Goal: Task Accomplishment & Management: Manage account settings

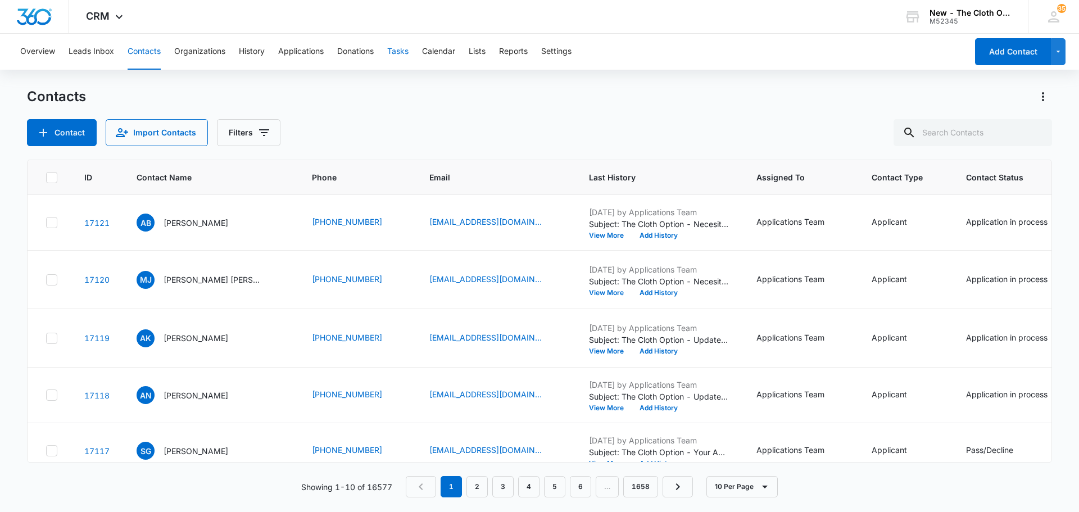
click at [400, 54] on button "Tasks" at bounding box center [397, 52] width 21 height 36
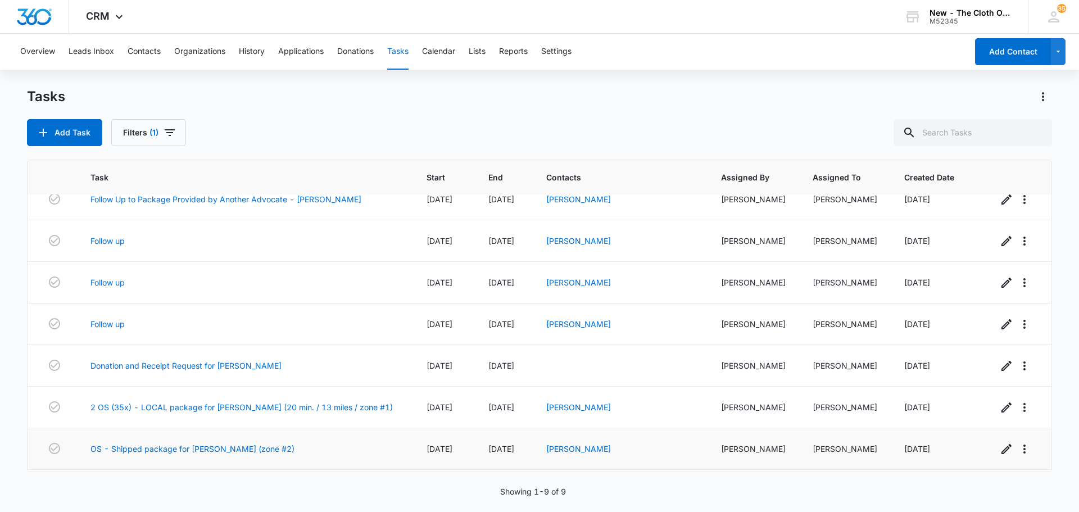
scroll to position [97, 0]
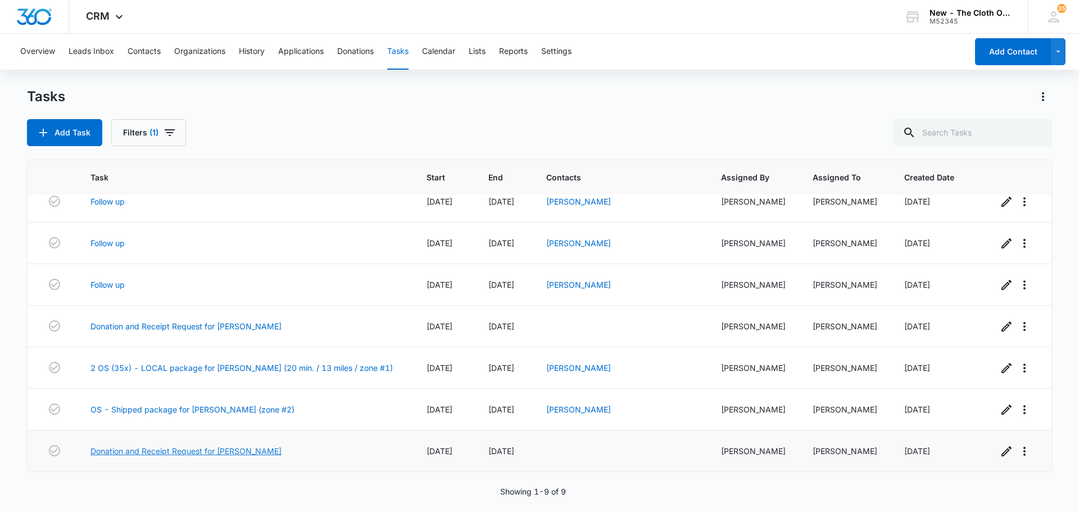
click at [236, 453] on link "Donation and Receipt Request for CASSANDRA KINDLEY" at bounding box center [185, 451] width 191 height 12
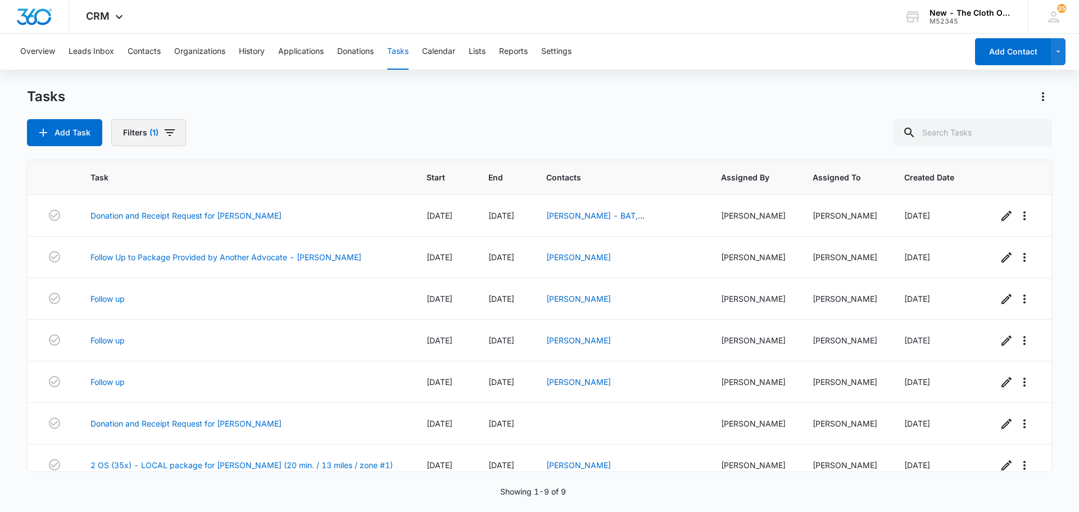
click at [135, 132] on button "Filters (1)" at bounding box center [148, 132] width 75 height 27
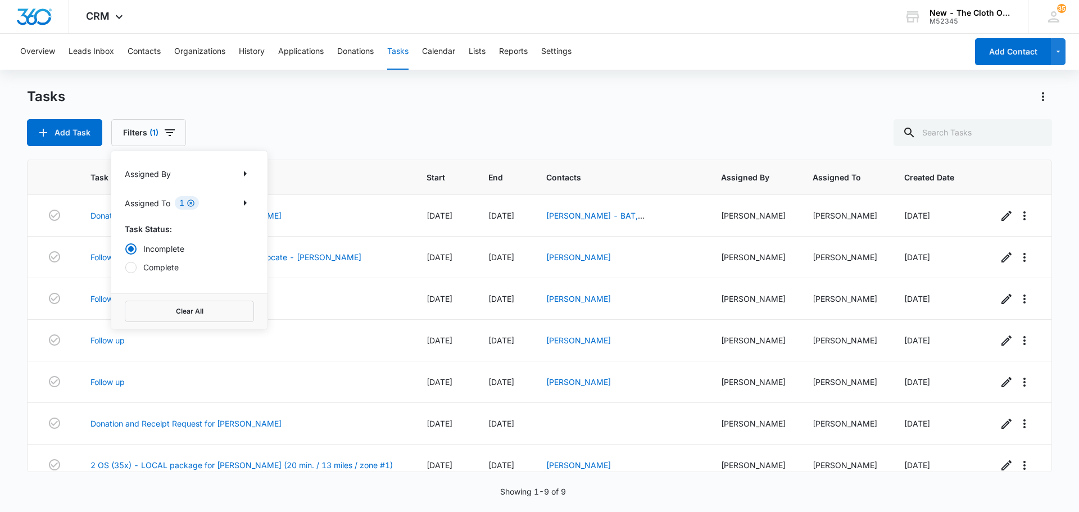
click at [191, 201] on icon "Clear" at bounding box center [191, 203] width 8 height 8
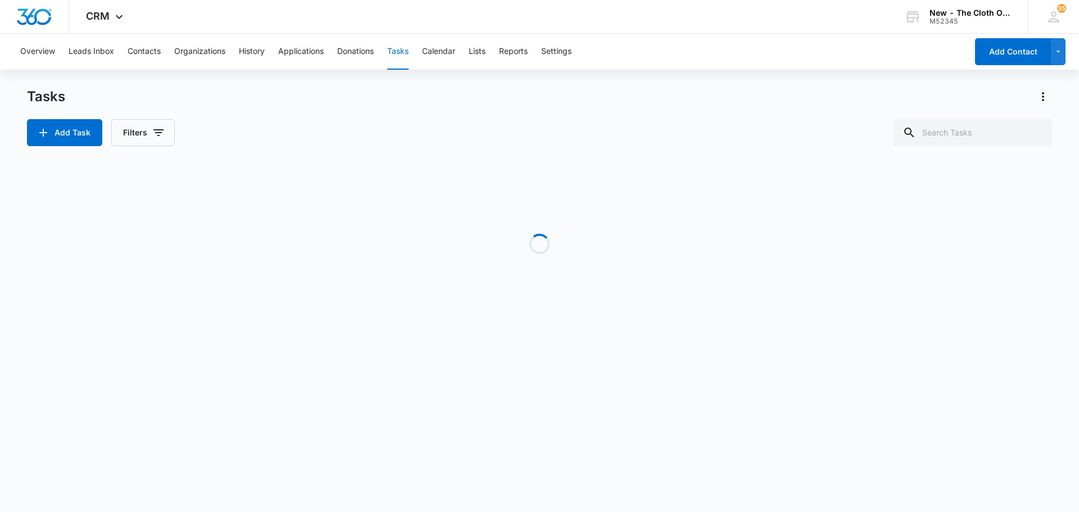
click at [288, 130] on div "Add Task Filters" at bounding box center [539, 132] width 1025 height 27
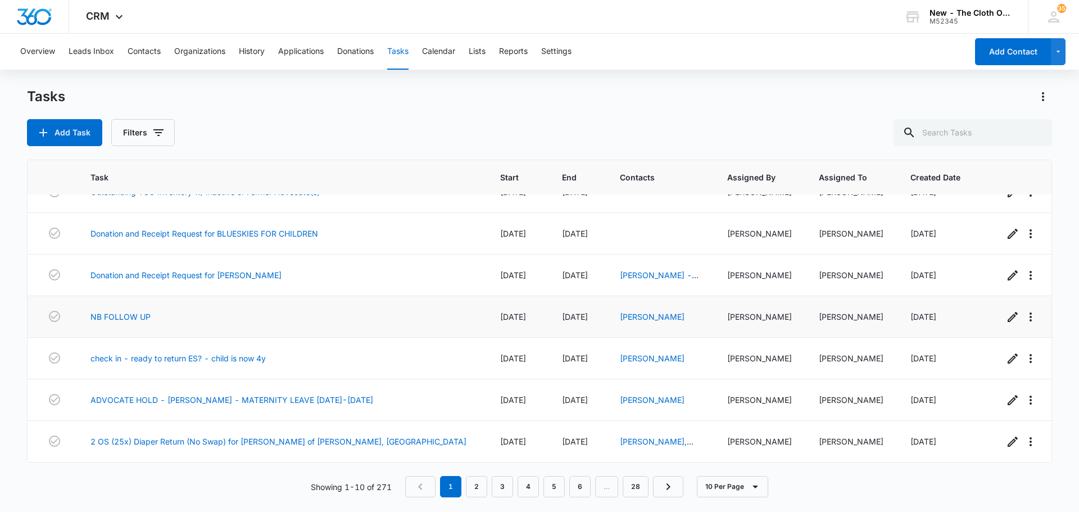
scroll to position [92, 0]
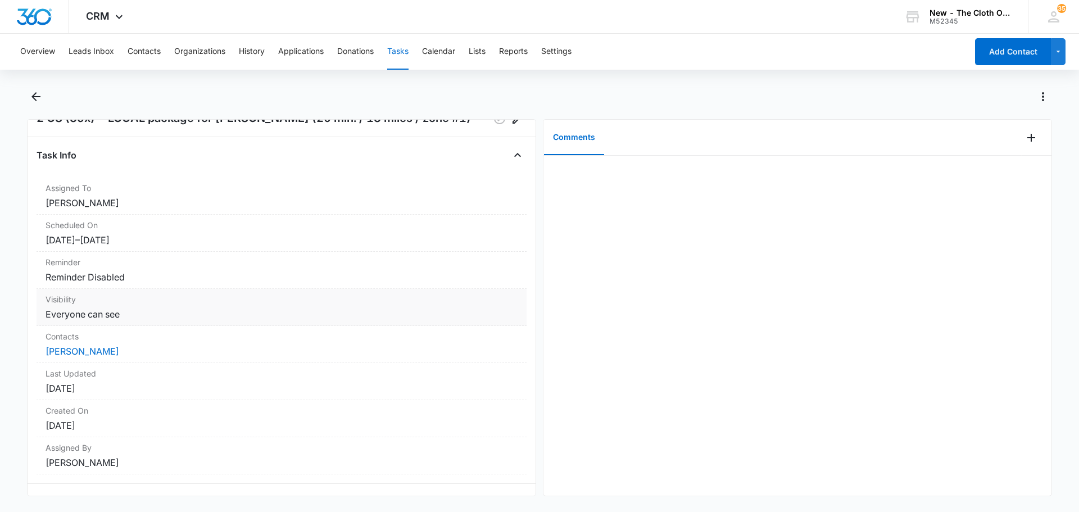
scroll to position [54, 0]
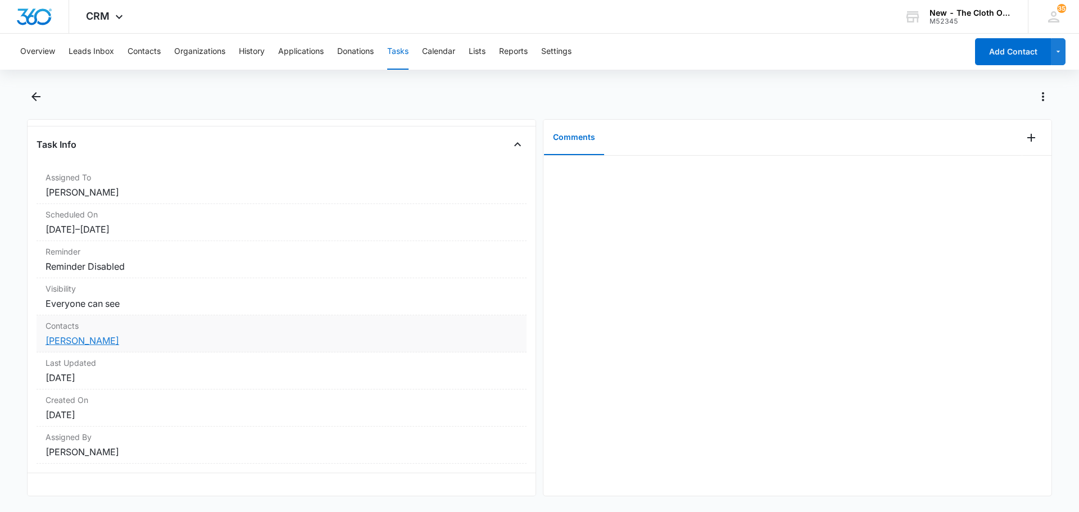
click at [99, 335] on link "Amanda Lukens" at bounding box center [83, 340] width 74 height 11
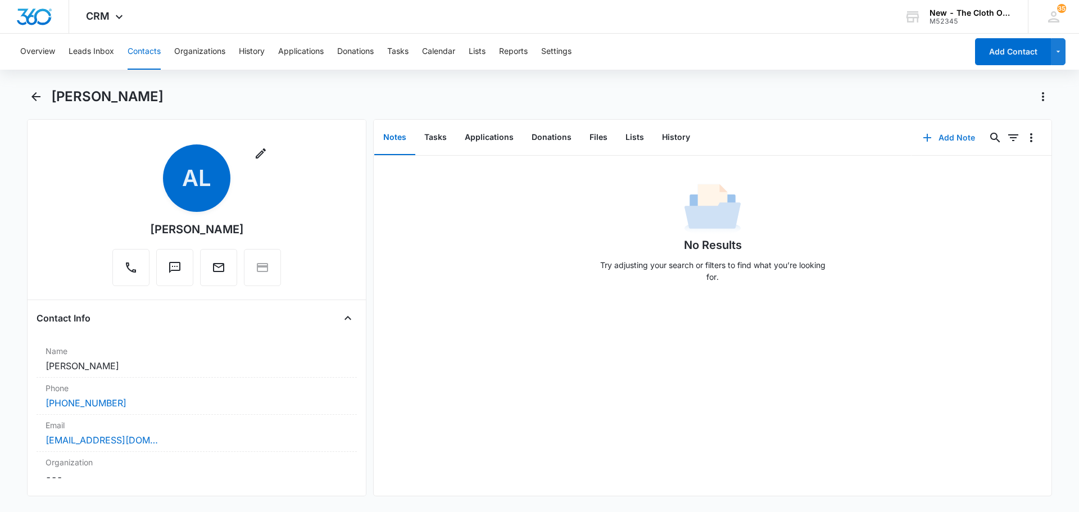
click at [951, 137] on button "Add Note" at bounding box center [949, 137] width 75 height 27
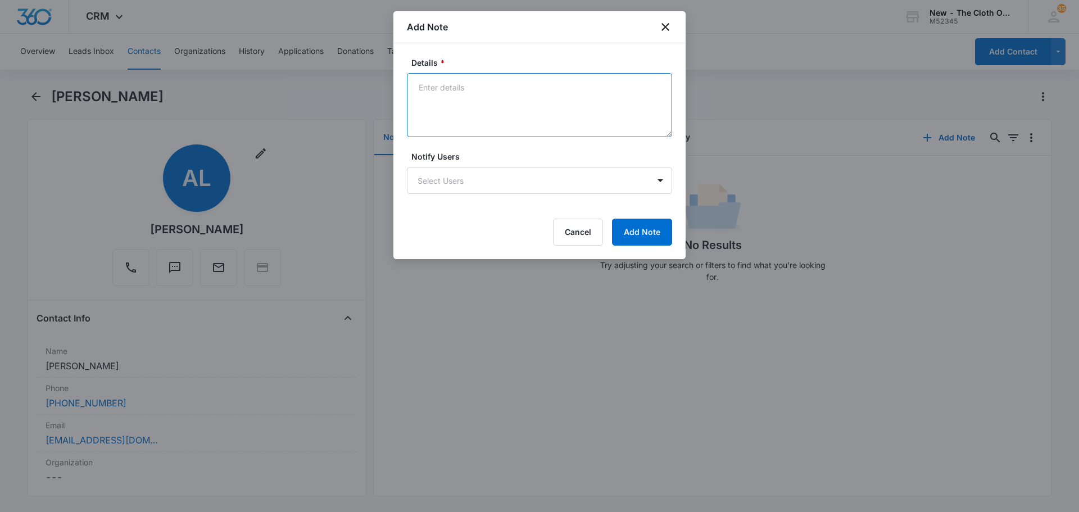
click at [590, 108] on textarea "Details *" at bounding box center [539, 105] width 265 height 64
click at [506, 87] on textarea "Contacted via text" at bounding box center [539, 105] width 265 height 64
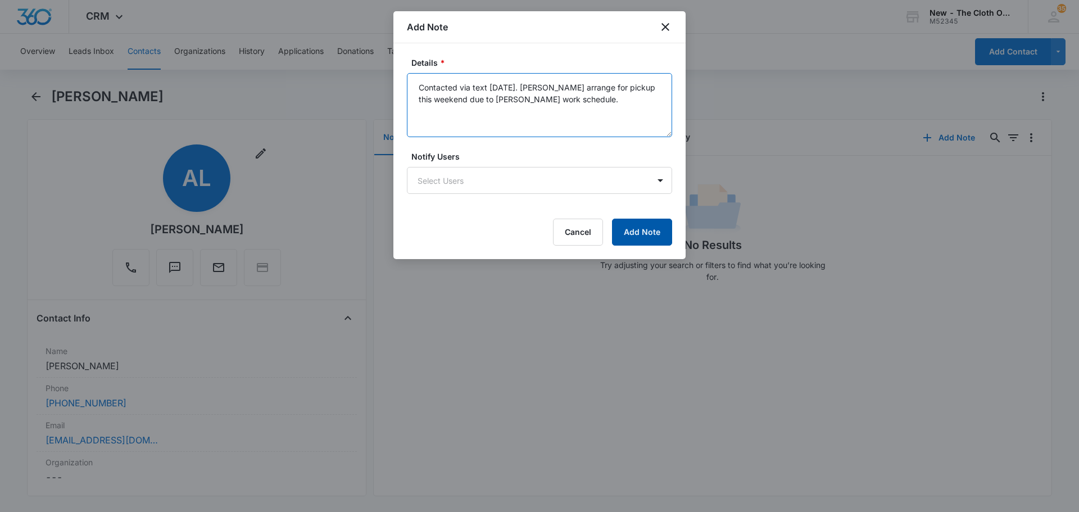
type textarea "Contacted via text 8/12/25. Will arrange for pickup this weekend due to A. Luke…"
click at [657, 234] on button "Add Note" at bounding box center [642, 232] width 60 height 27
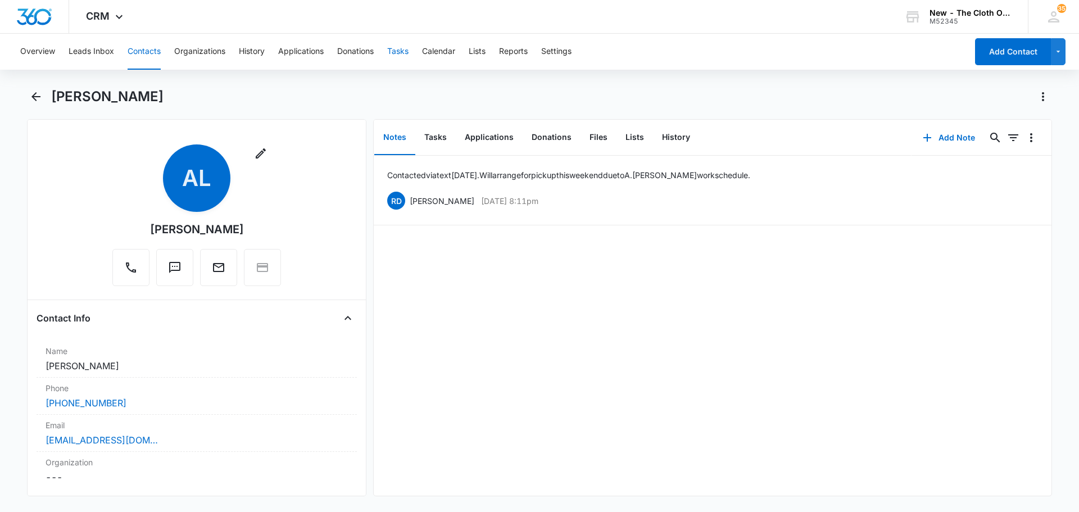
click at [402, 55] on button "Tasks" at bounding box center [397, 52] width 21 height 36
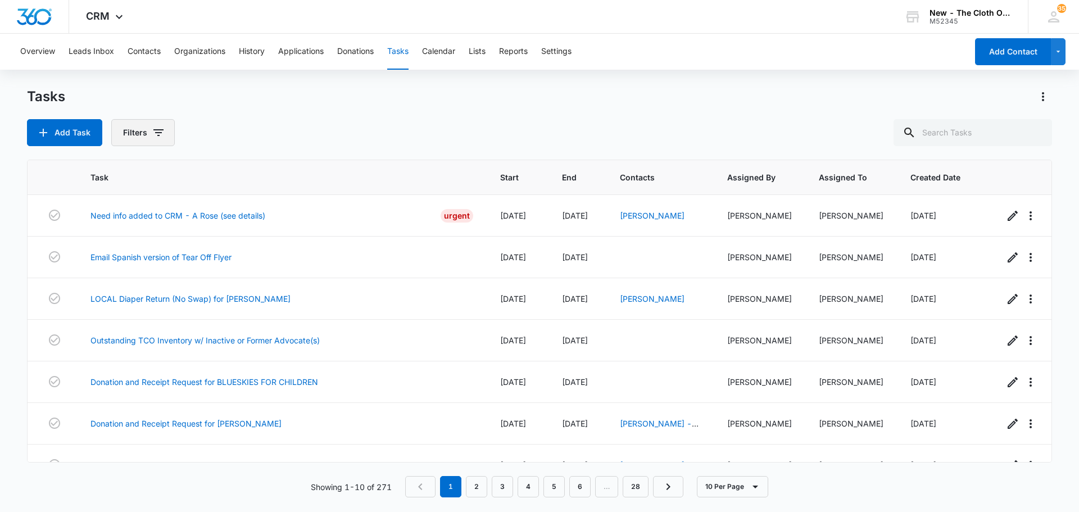
click at [145, 123] on button "Filters" at bounding box center [143, 132] width 64 height 27
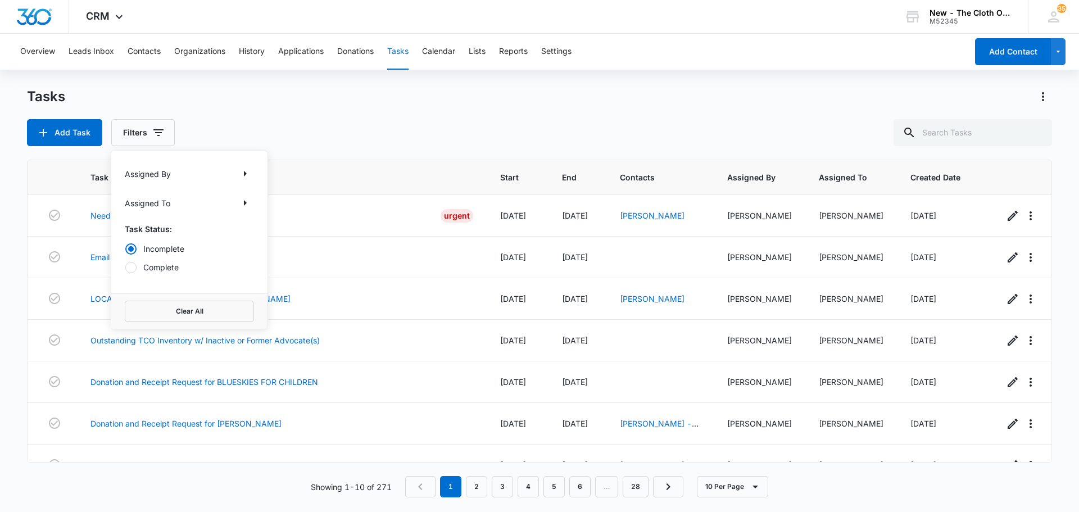
click at [220, 196] on div "Assigned To" at bounding box center [189, 203] width 129 height 18
click at [243, 201] on icon "Show Assigned To filters" at bounding box center [244, 202] width 13 height 13
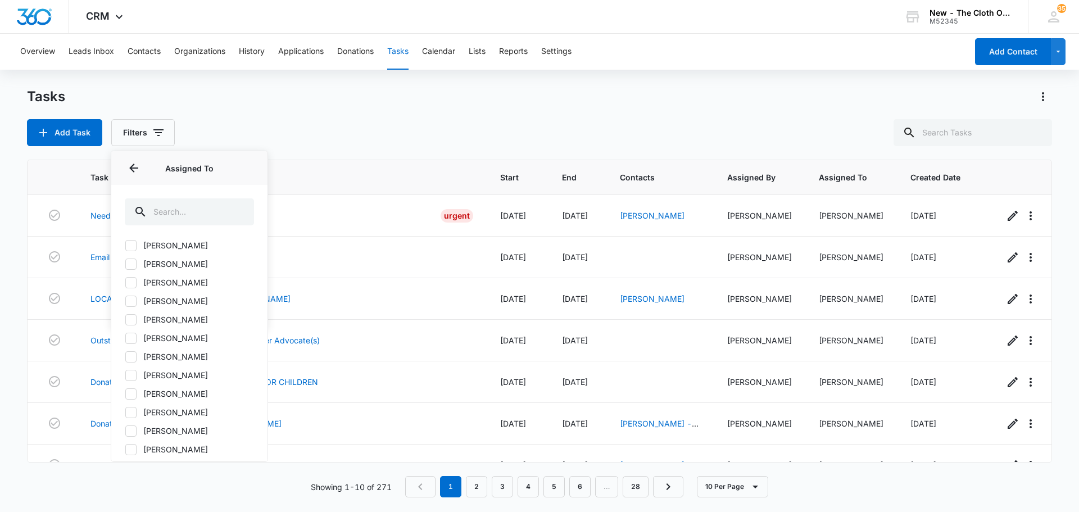
scroll to position [562, 0]
click at [180, 354] on label "[PERSON_NAME]" at bounding box center [189, 355] width 129 height 12
click at [125, 355] on input "[PERSON_NAME]" at bounding box center [125, 355] width 1 height 1
checkbox input "true"
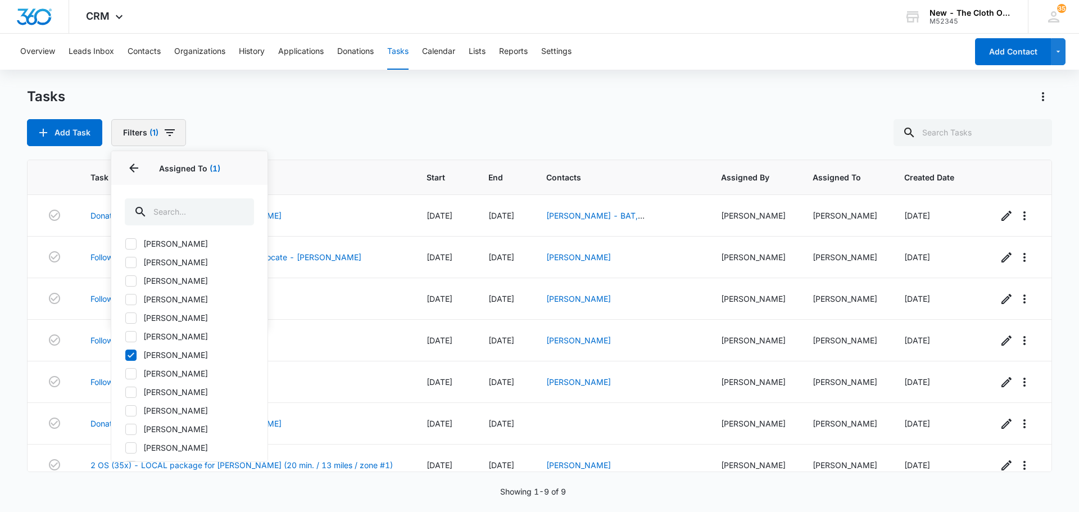
click at [176, 130] on button "Filters (1)" at bounding box center [148, 132] width 75 height 27
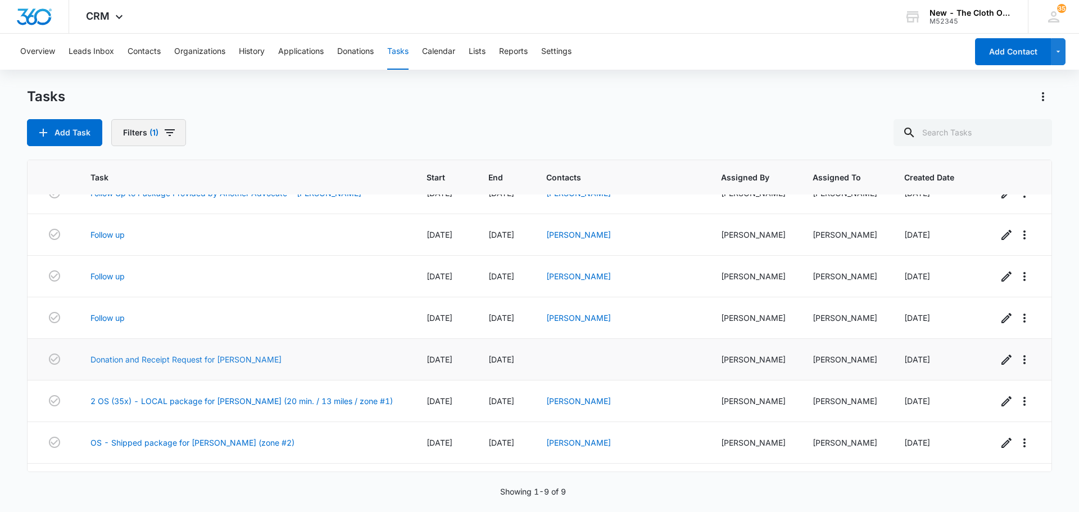
scroll to position [97, 0]
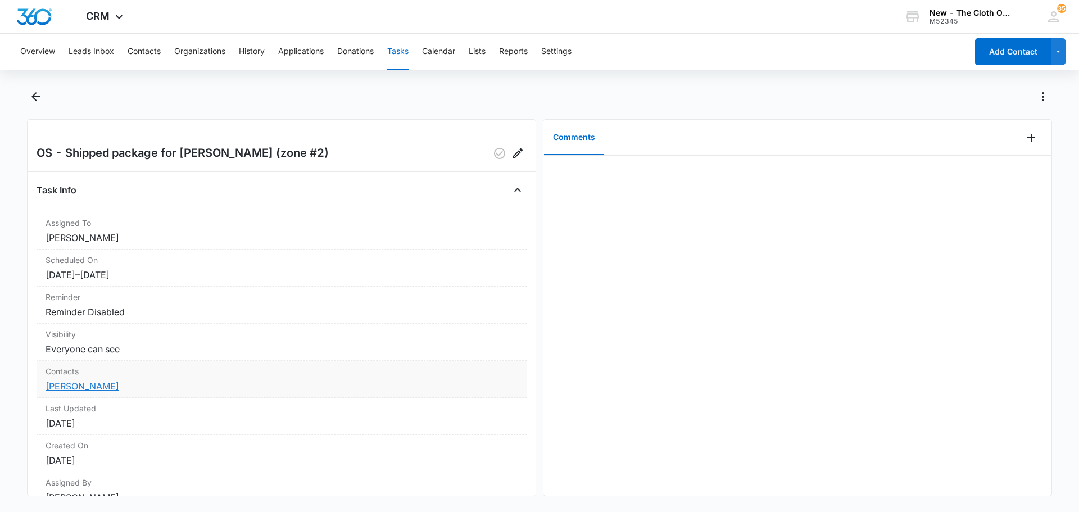
click at [83, 390] on link "[PERSON_NAME]" at bounding box center [83, 386] width 74 height 11
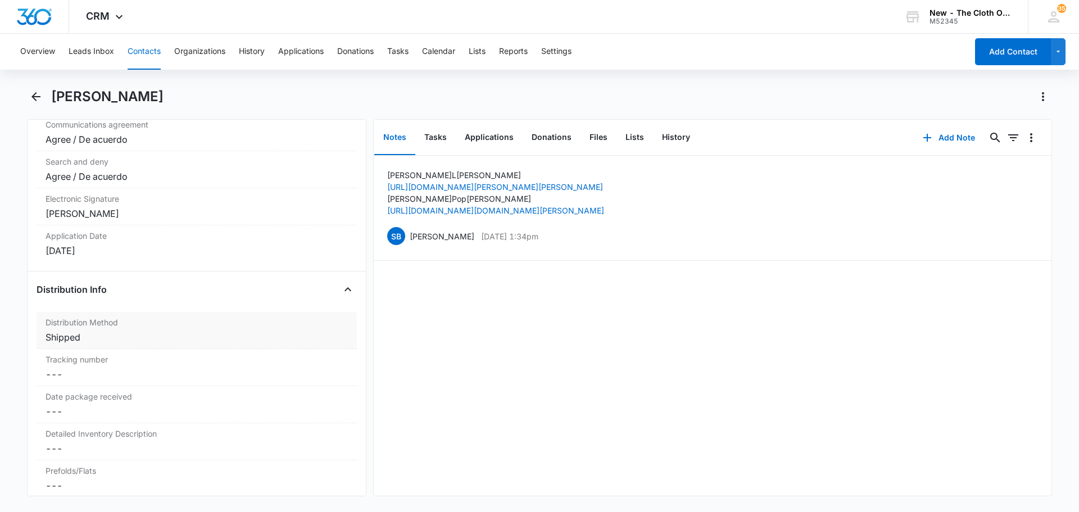
scroll to position [2529, 0]
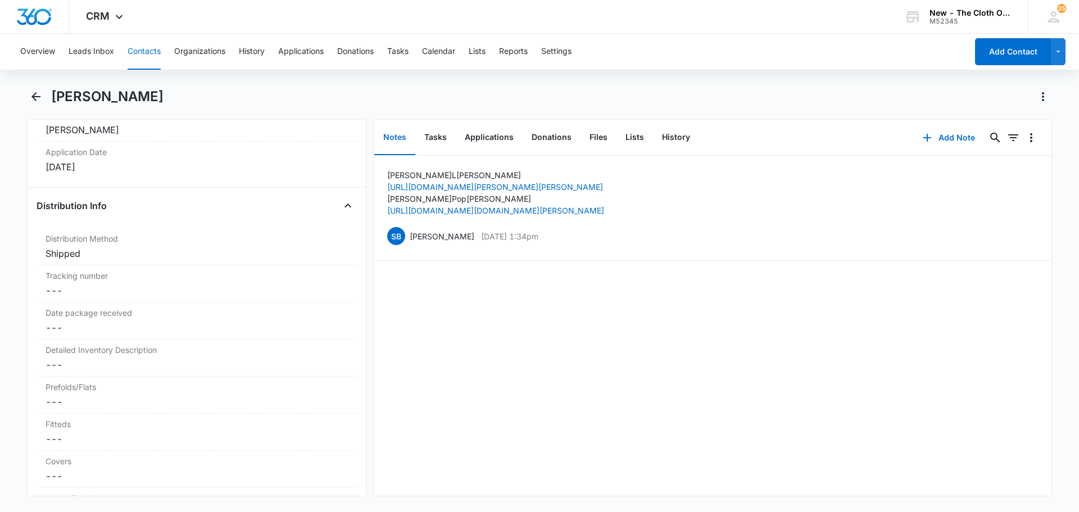
drag, startPoint x: 148, startPoint y: 435, endPoint x: 0, endPoint y: 337, distance: 177.7
click at [0, 338] on main "Tiffany Gibson Remove TG Tiffany Gibson Contact Info Name Cancel Save Changes T…" at bounding box center [539, 299] width 1079 height 422
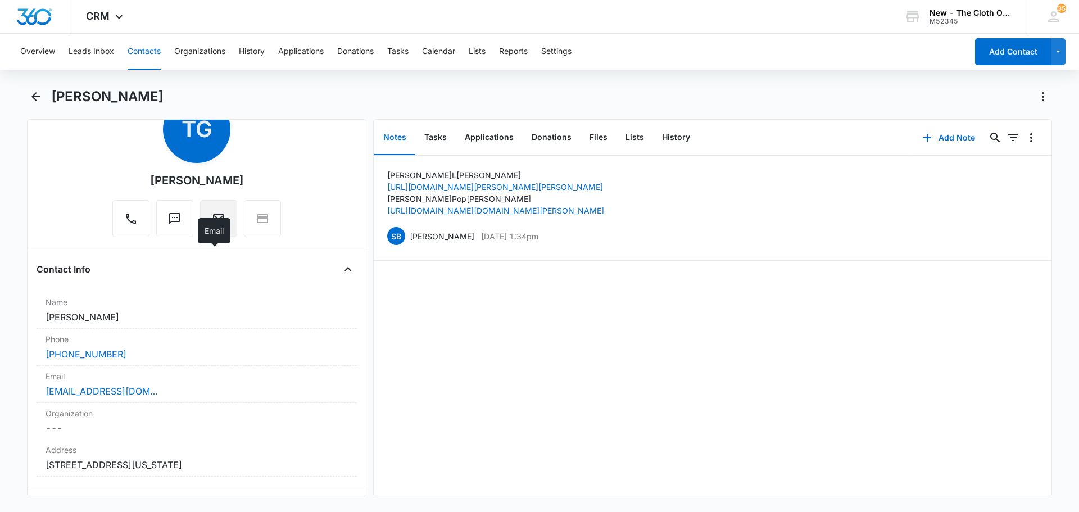
scroll to position [0, 0]
